Goal: Task Accomplishment & Management: Manage account settings

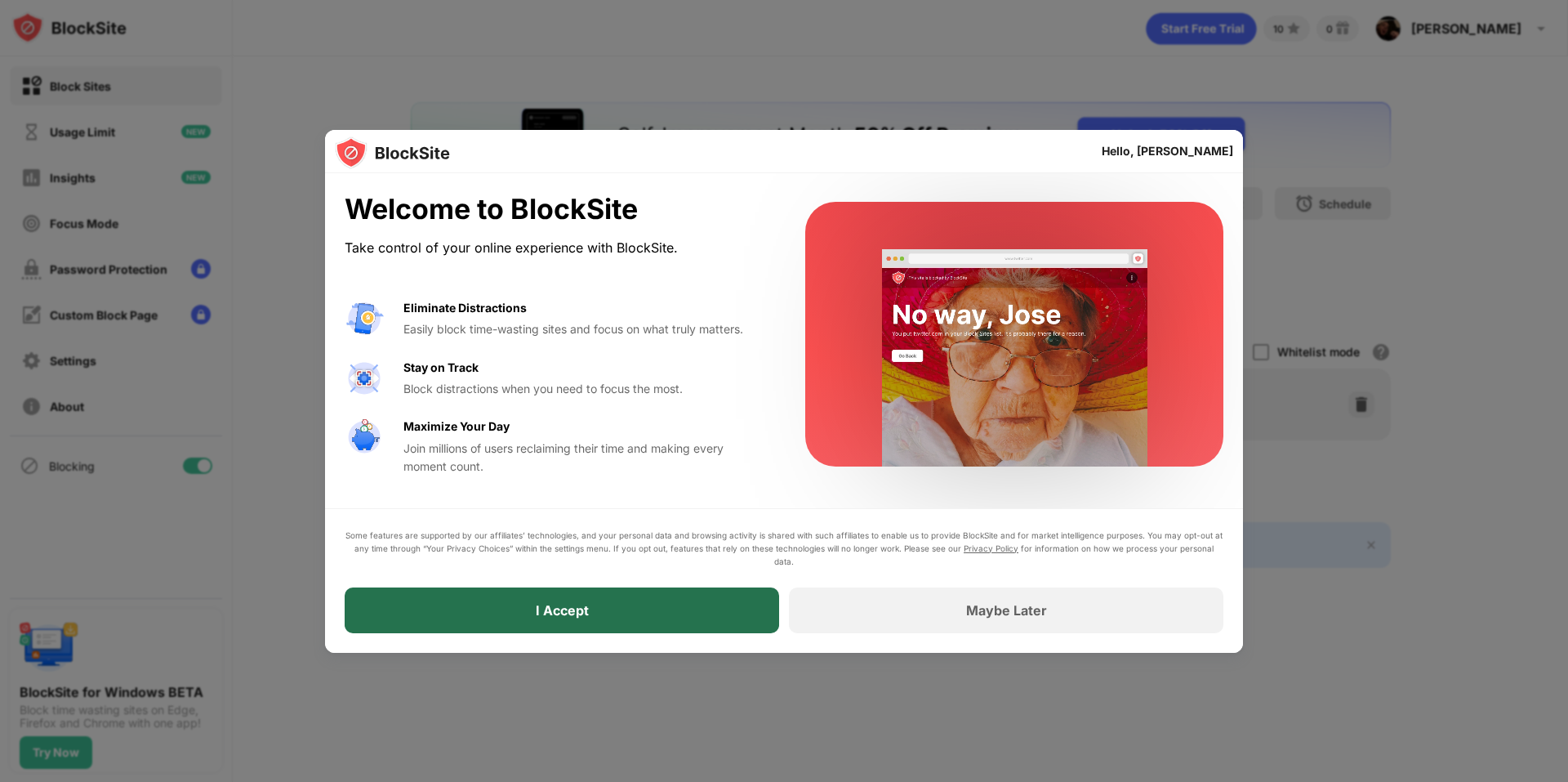
click at [619, 606] on div "I Accept" at bounding box center [562, 610] width 435 height 46
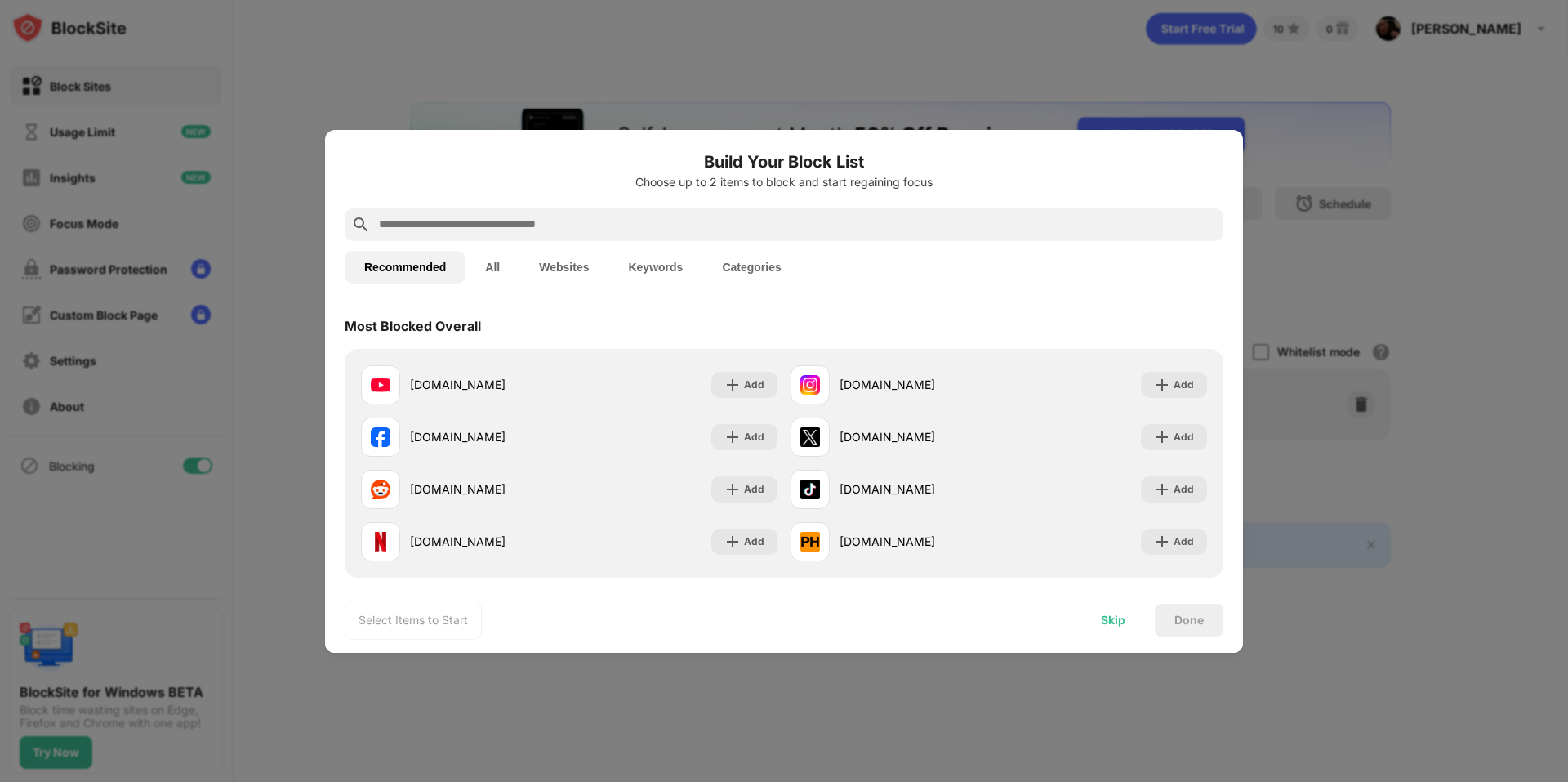
click at [1099, 625] on div "Skip" at bounding box center [1113, 620] width 64 height 33
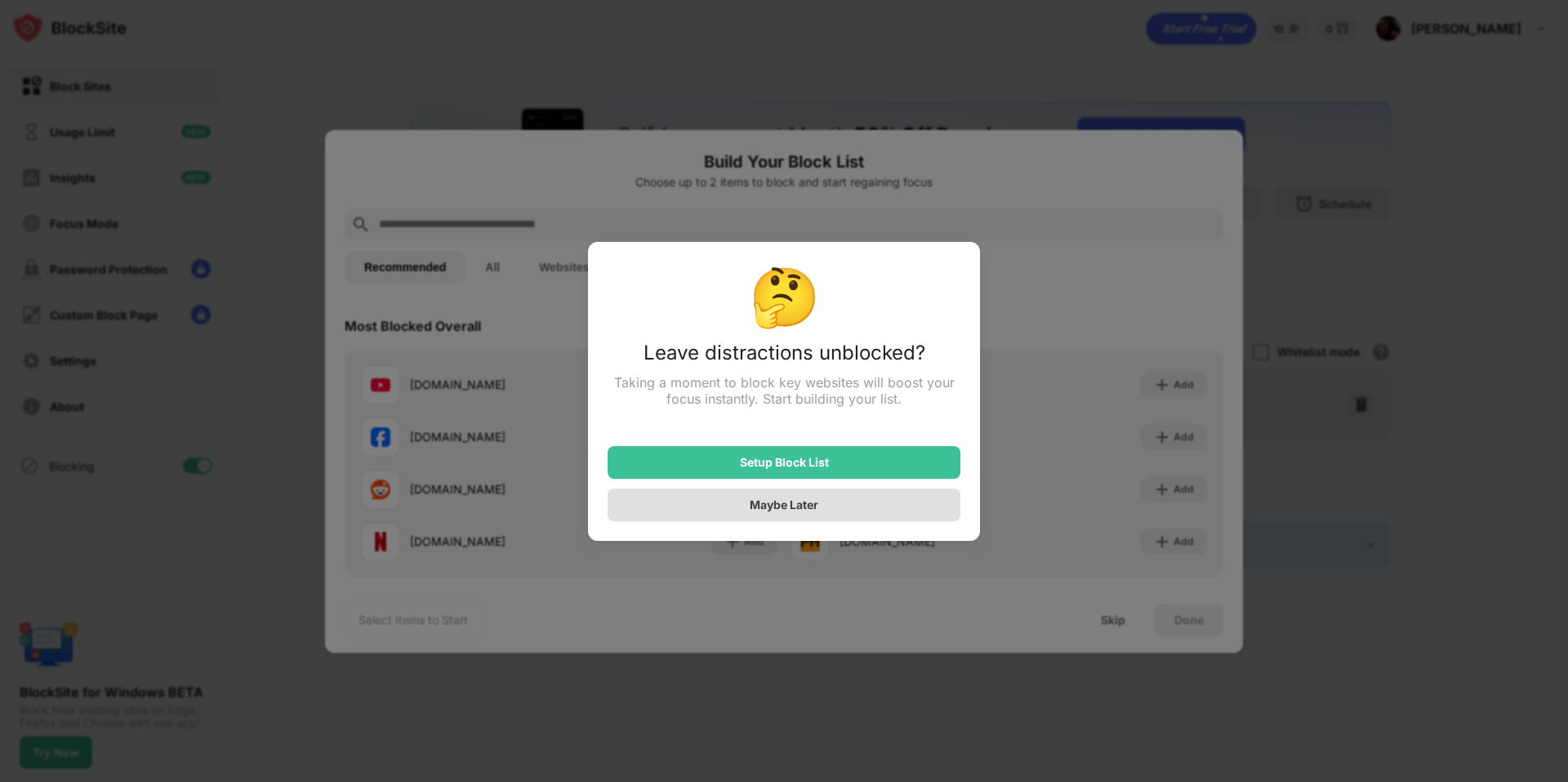
click at [772, 512] on div "Maybe Later" at bounding box center [784, 505] width 69 height 14
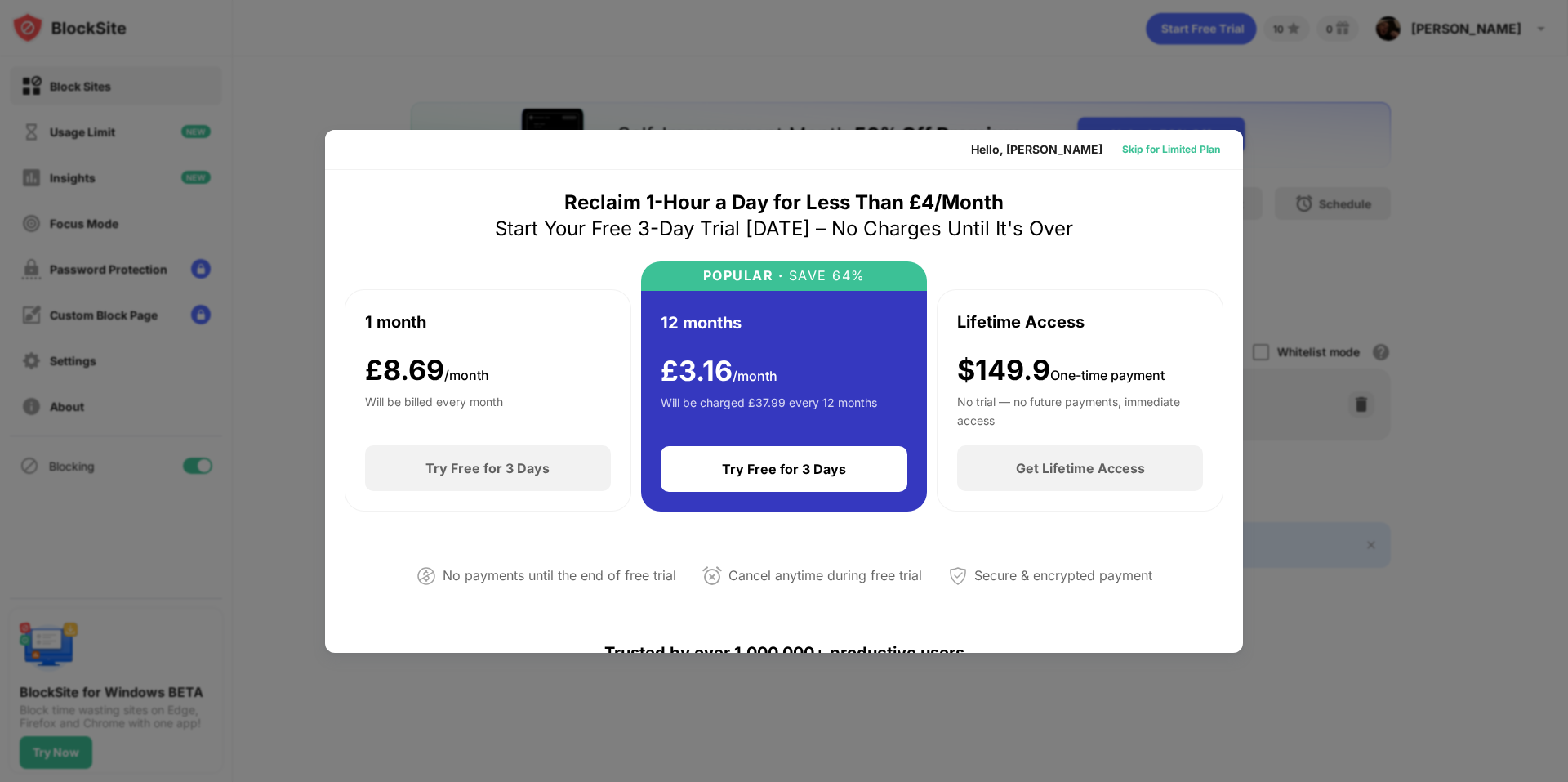
click at [1166, 151] on div "Skip for Limited Plan" at bounding box center [1171, 149] width 98 height 16
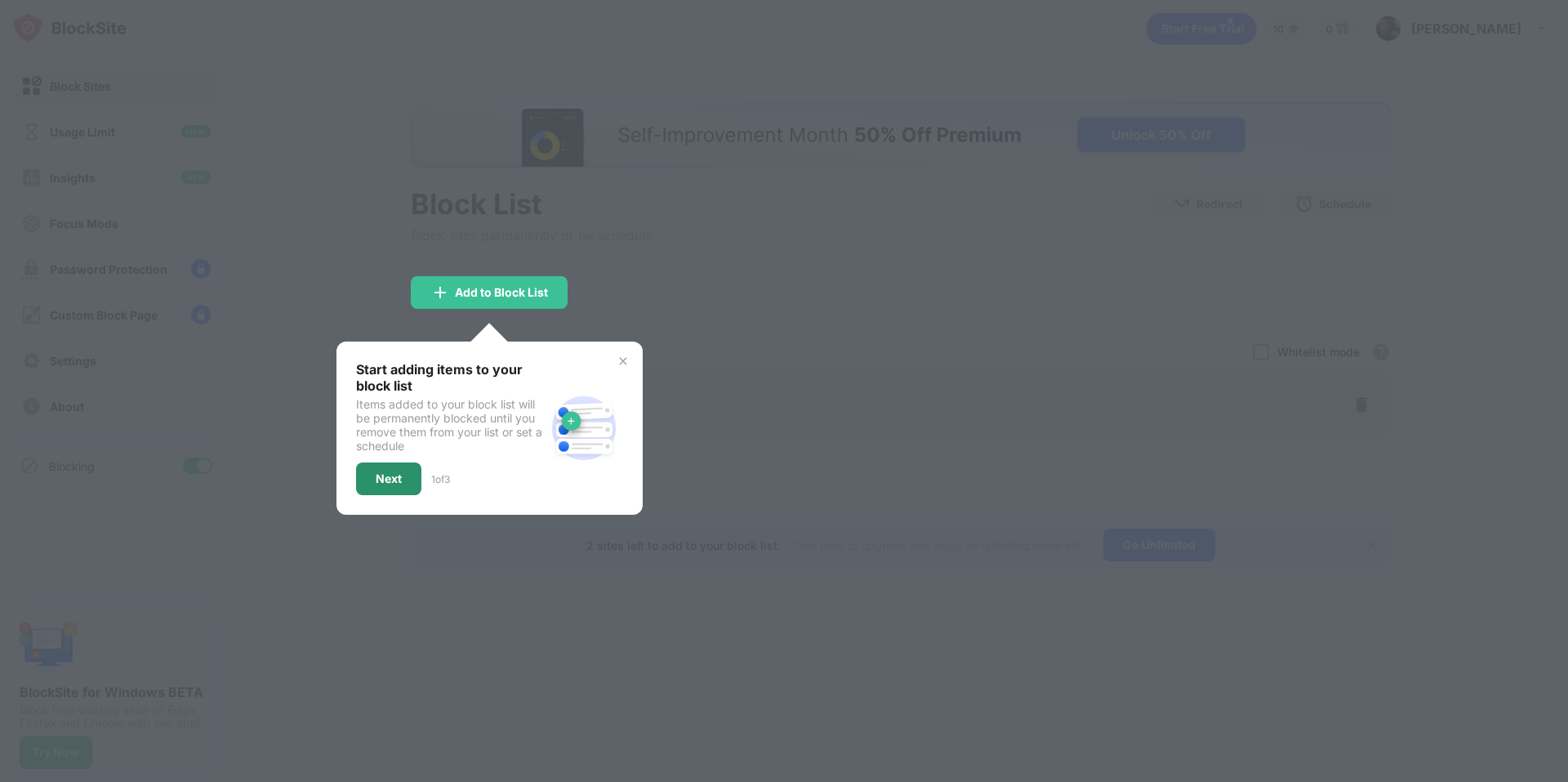
click at [396, 476] on div "Next" at bounding box center [388, 478] width 26 height 13
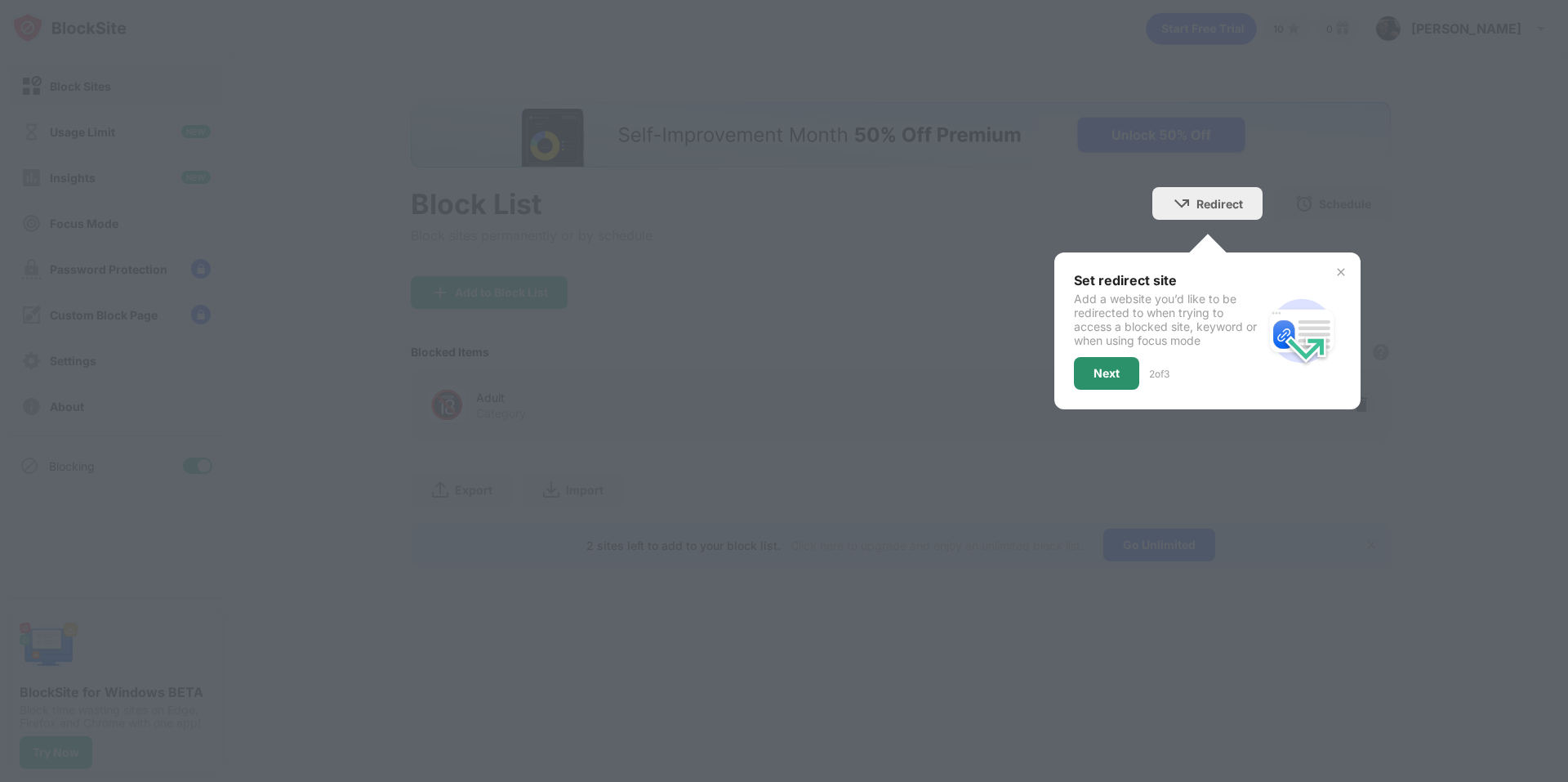
click at [1118, 376] on div "Next" at bounding box center [1106, 373] width 26 height 13
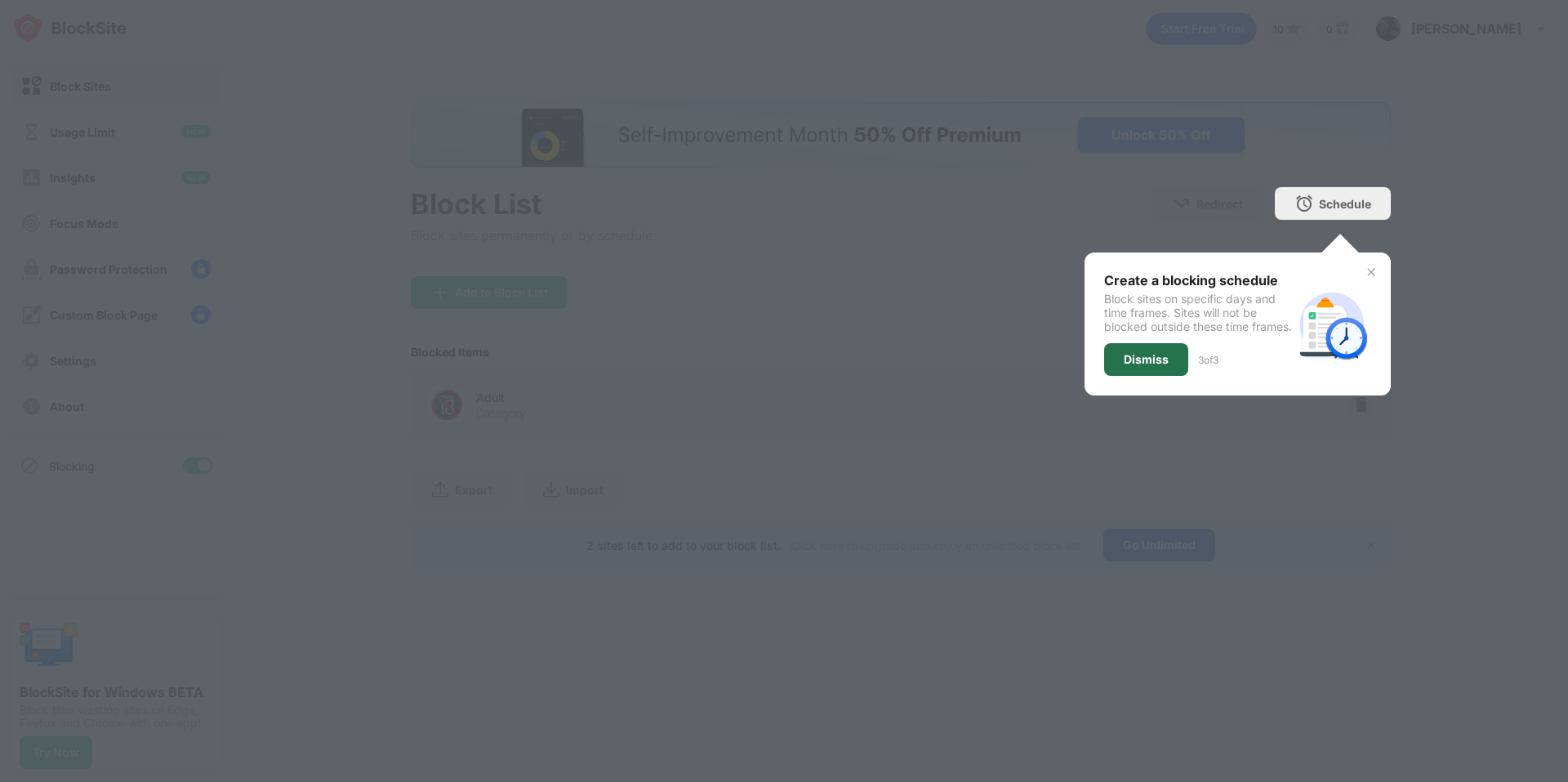
click at [1129, 366] on div "Dismiss" at bounding box center [1146, 359] width 45 height 13
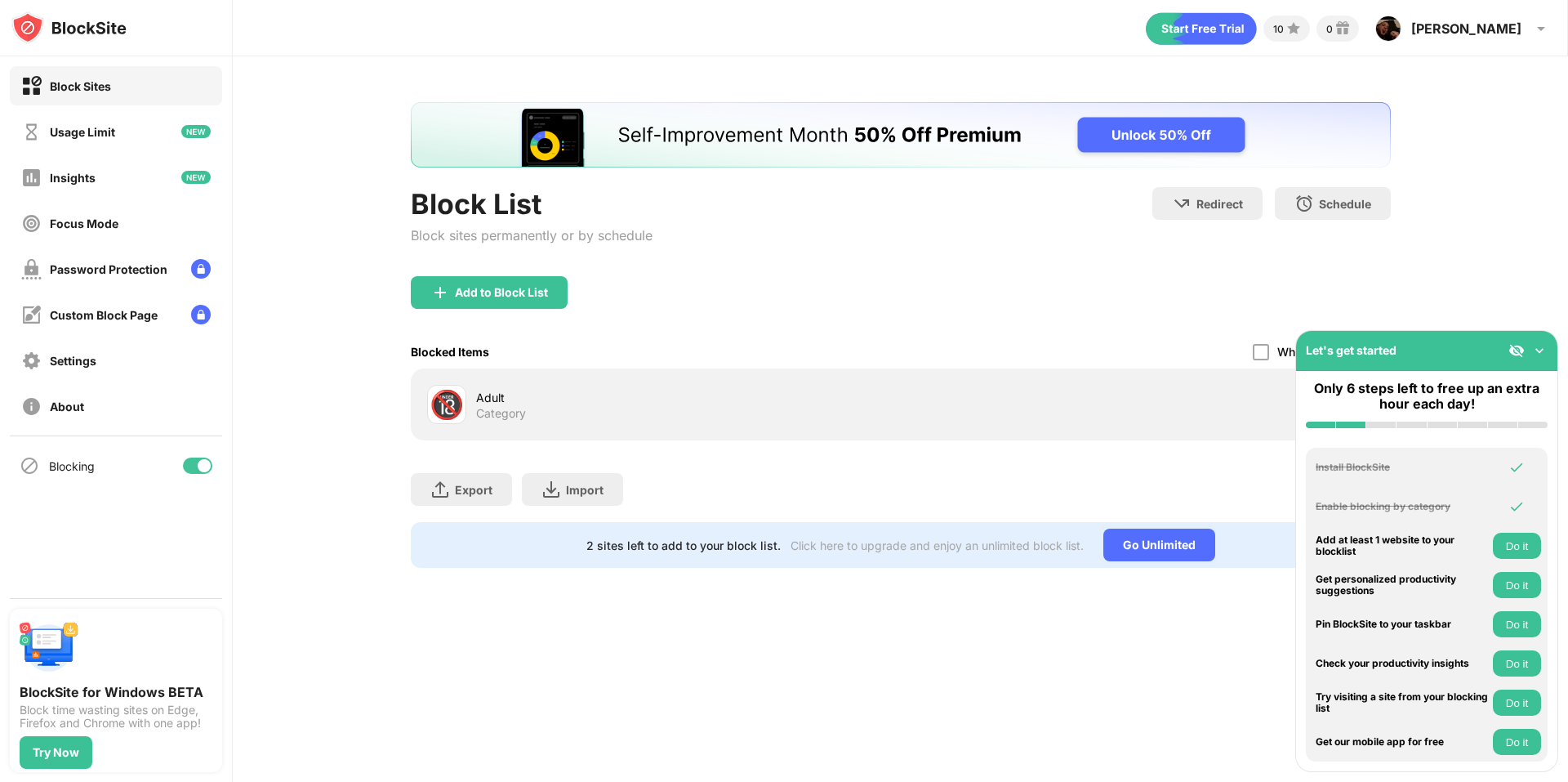
click at [1540, 309] on div "Block List Block sites permanently or by schedule Redirect Choose a site to be …" at bounding box center [900, 335] width 1336 height 557
click at [1543, 348] on img at bounding box center [1539, 351] width 16 height 16
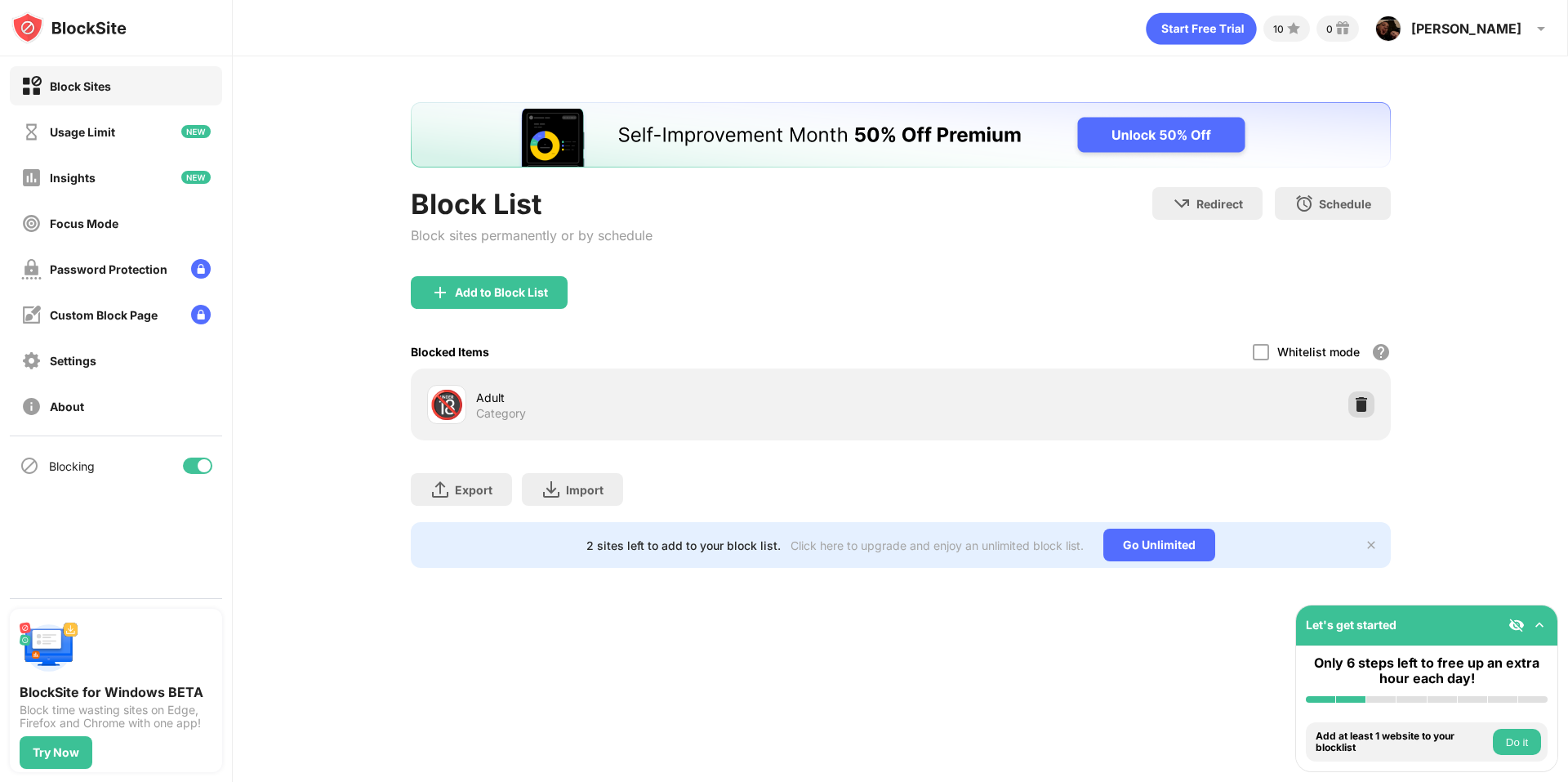
click at [1358, 406] on img at bounding box center [1361, 404] width 16 height 16
